Goal: Find contact information: Find contact information

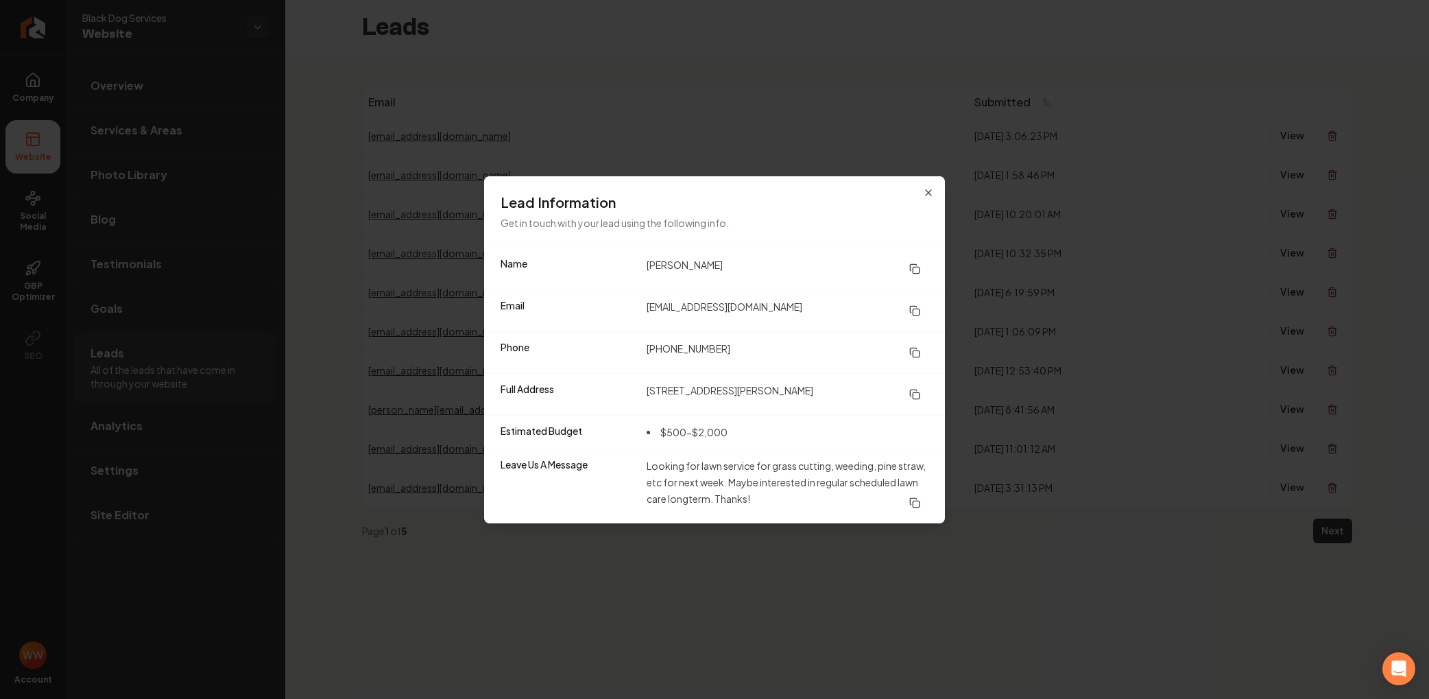
drag, startPoint x: 913, startPoint y: 349, endPoint x: 664, endPoint y: 206, distance: 287.8
click at [908, 345] on button at bounding box center [914, 352] width 27 height 25
drag, startPoint x: 914, startPoint y: 352, endPoint x: 287, endPoint y: 38, distance: 701.3
click at [900, 338] on div "Phone [PHONE_NUMBER]" at bounding box center [714, 352] width 461 height 42
click at [917, 352] on icon at bounding box center [914, 352] width 11 height 11
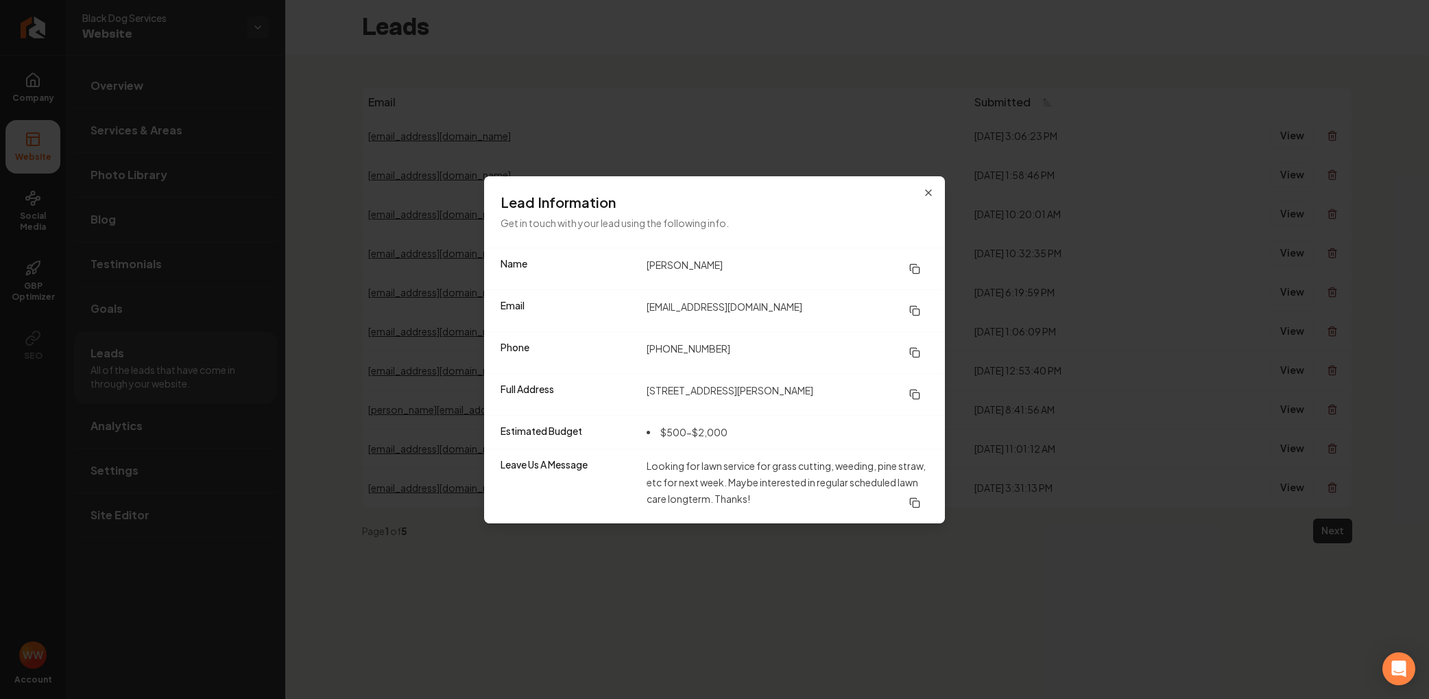
click at [917, 351] on icon at bounding box center [914, 352] width 11 height 11
click at [917, 309] on icon at bounding box center [914, 310] width 11 height 11
drag, startPoint x: 911, startPoint y: 391, endPoint x: 894, endPoint y: 385, distance: 17.3
click at [911, 391] on icon at bounding box center [914, 394] width 11 height 11
drag, startPoint x: 937, startPoint y: 190, endPoint x: 930, endPoint y: 191, distance: 6.9
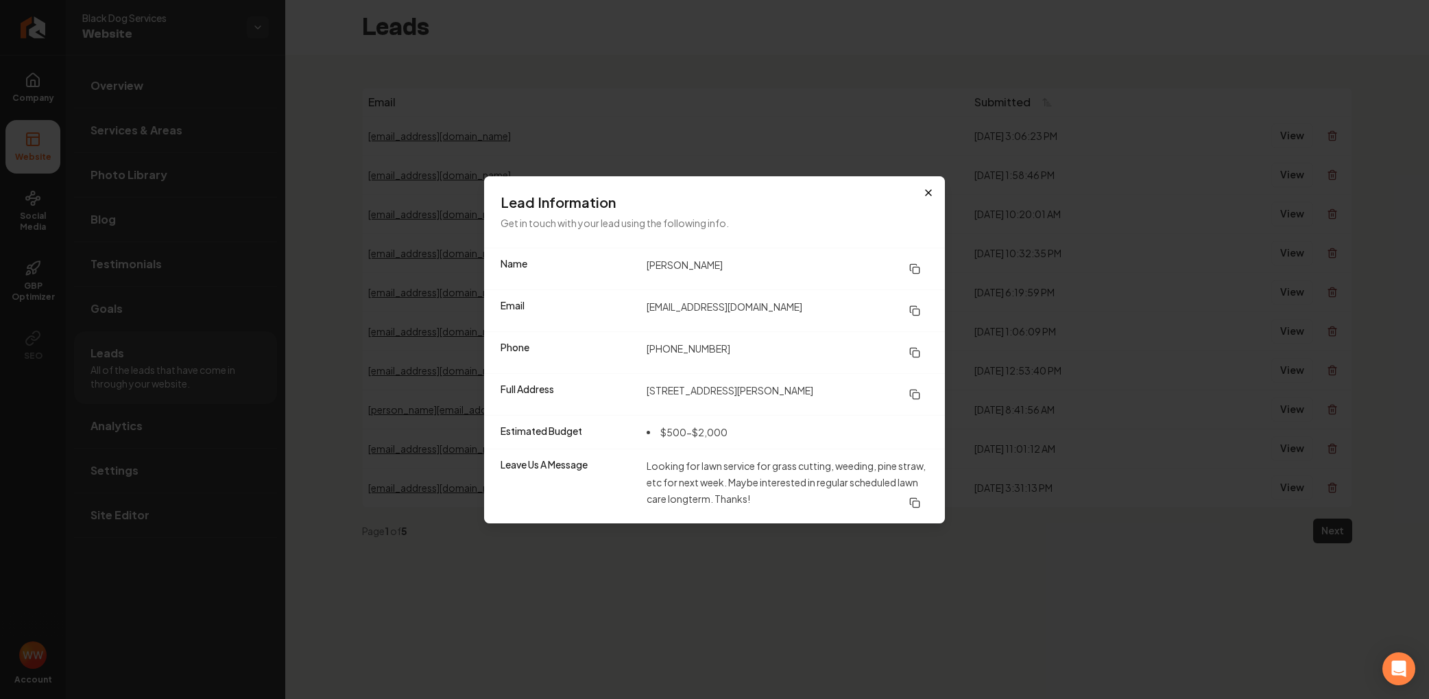
click at [936, 190] on div "Lead Information Get in touch with your lead using the following info." at bounding box center [714, 211] width 461 height 71
click at [926, 191] on icon "button" at bounding box center [928, 192] width 11 height 11
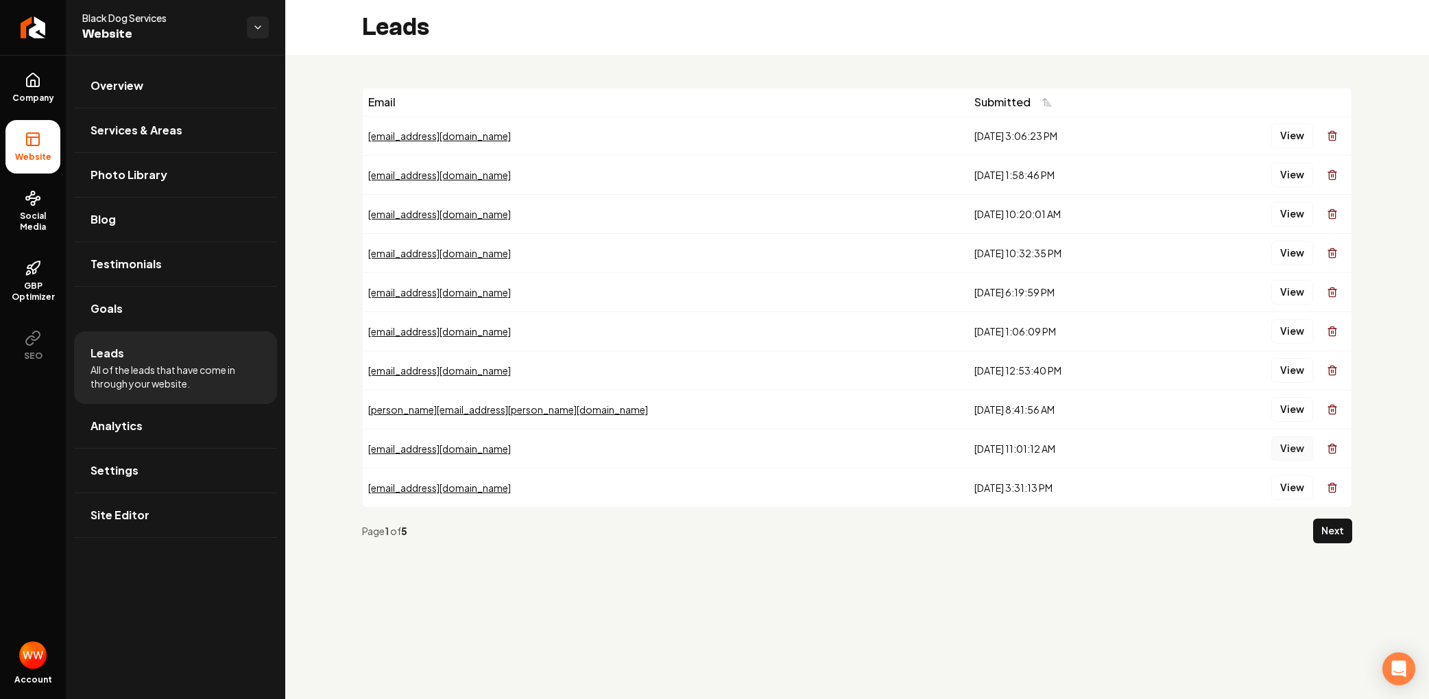
click at [1288, 454] on button "View" at bounding box center [1292, 448] width 42 height 25
